Goal: Use online tool/utility: Utilize a website feature to perform a specific function

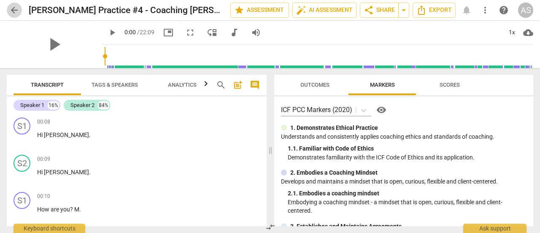
click at [15, 7] on span "arrow_back" at bounding box center [14, 10] width 10 height 10
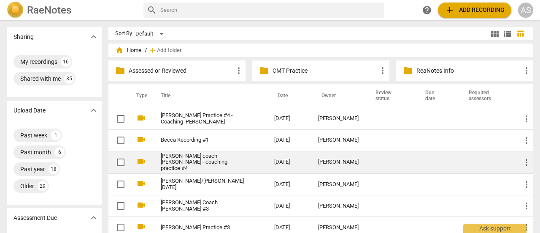
click at [192, 160] on link "[PERSON_NAME] coach [PERSON_NAME] - coaching practice #4" at bounding box center [202, 162] width 83 height 19
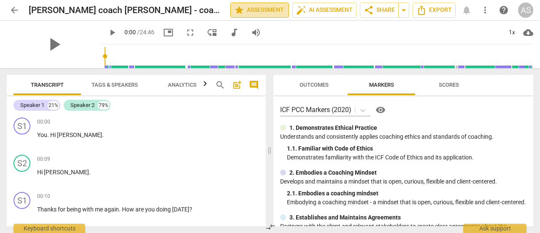
click at [258, 8] on span "star Assessment" at bounding box center [259, 10] width 51 height 10
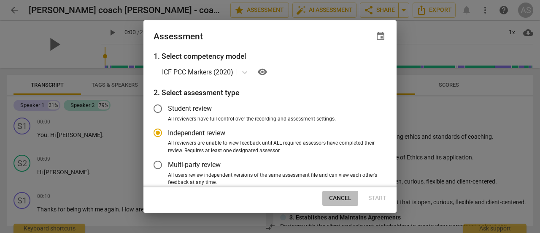
click at [345, 197] on span "Cancel" at bounding box center [340, 198] width 22 height 8
radio input "false"
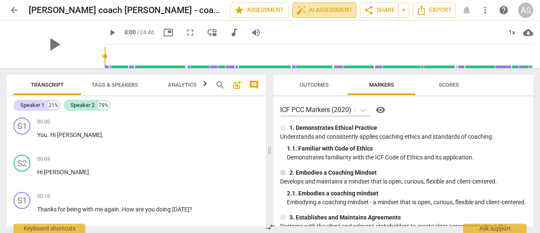
click at [333, 10] on span "auto_fix_high AI Assessment" at bounding box center [324, 10] width 57 height 10
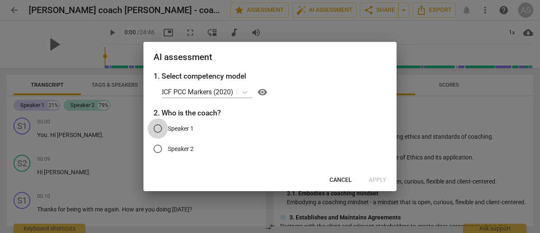
click at [157, 127] on input "Speaker 1" at bounding box center [158, 128] width 20 height 20
radio input "true"
click at [380, 180] on span "Apply" at bounding box center [378, 180] width 18 height 8
